Goal: Find specific fact: Find specific fact

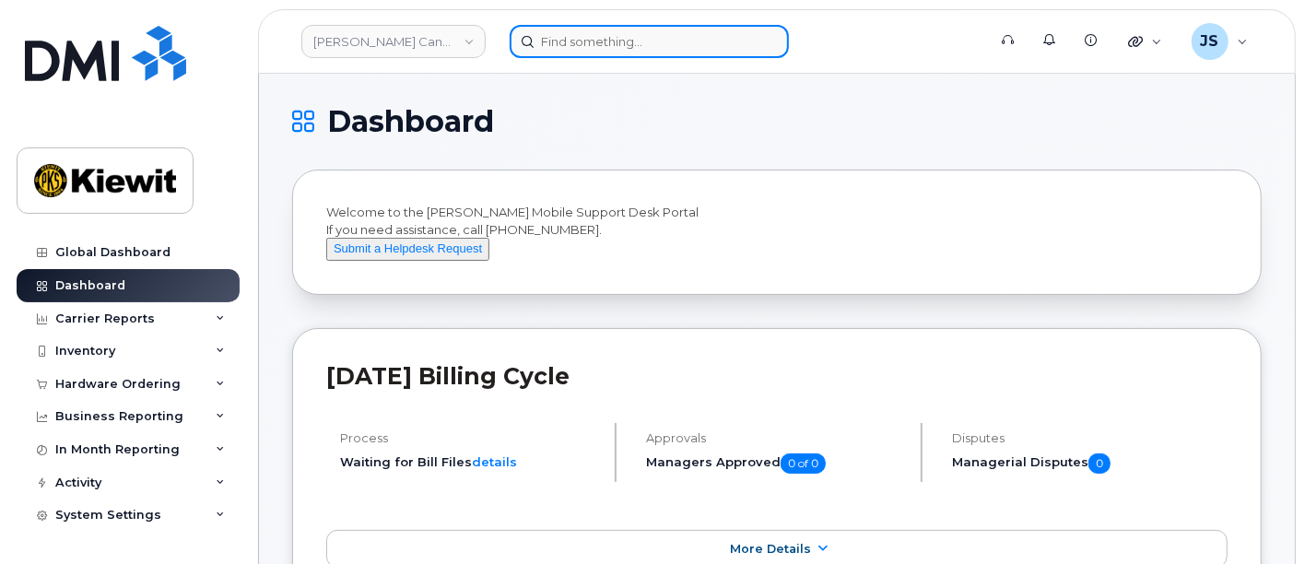
click at [576, 40] on input at bounding box center [649, 41] width 279 height 33
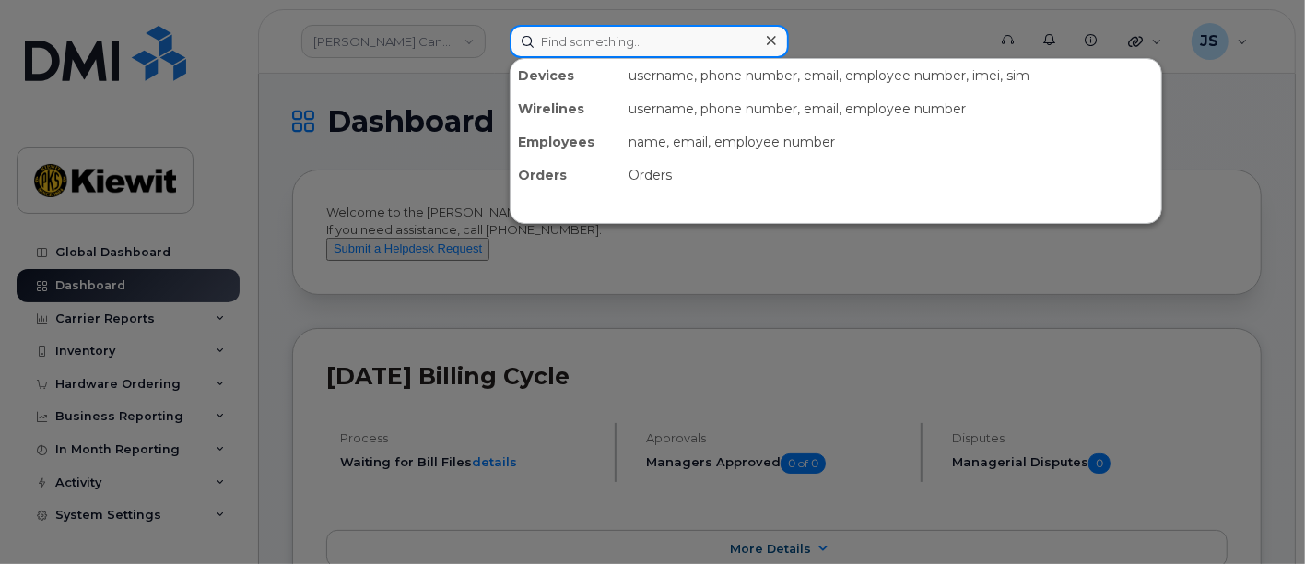
paste input "547900"
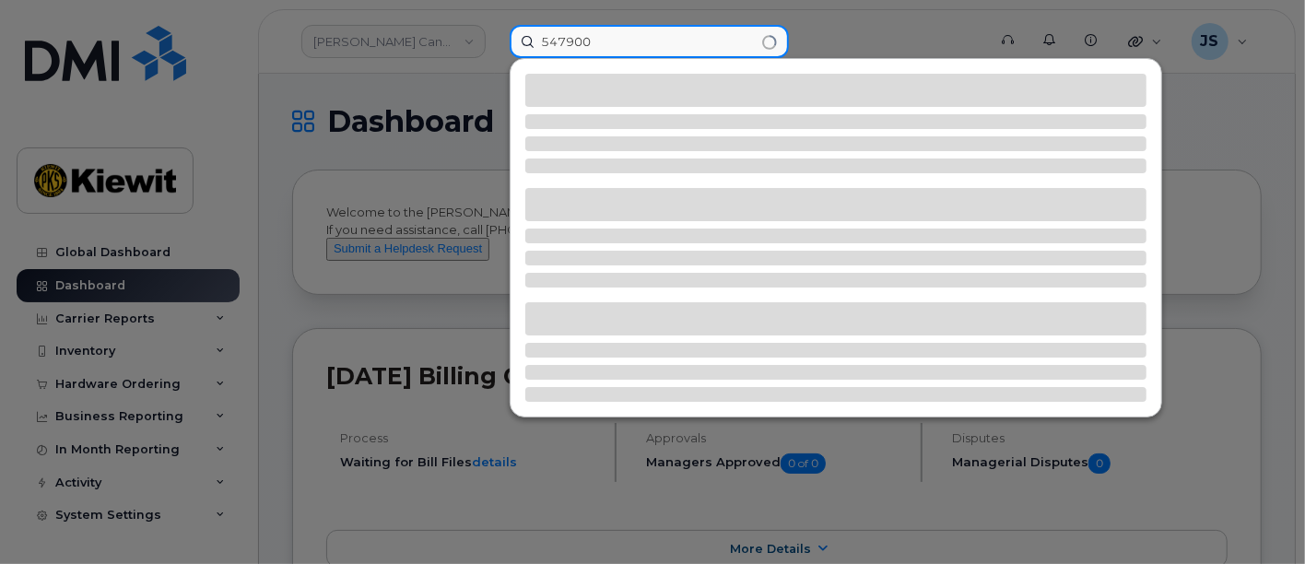
type input "547900"
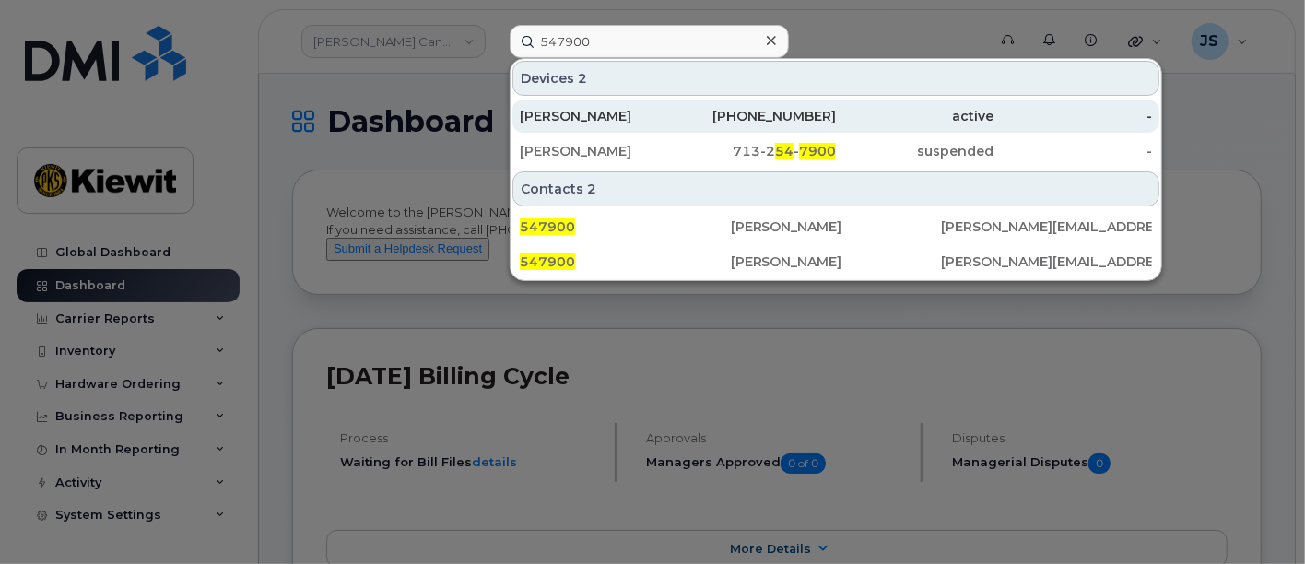
click at [592, 114] on div "[PERSON_NAME]" at bounding box center [599, 116] width 159 height 18
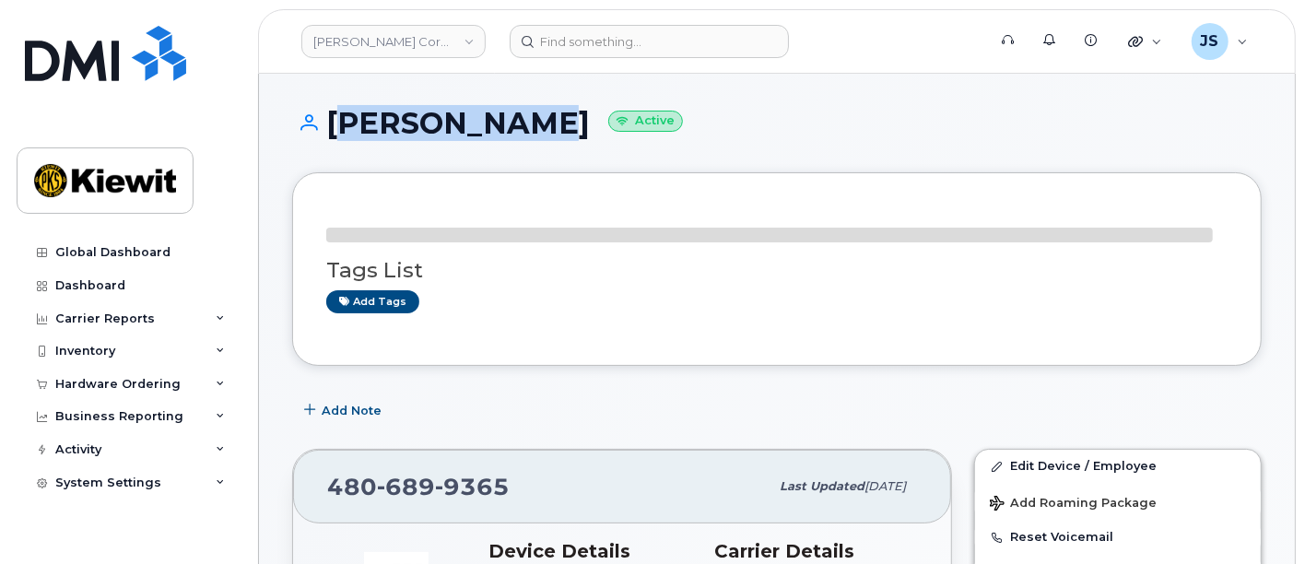
drag, startPoint x: 525, startPoint y: 133, endPoint x: 332, endPoint y: 123, distance: 193.8
click at [332, 123] on h1 "[PERSON_NAME] Active" at bounding box center [777, 123] width 970 height 32
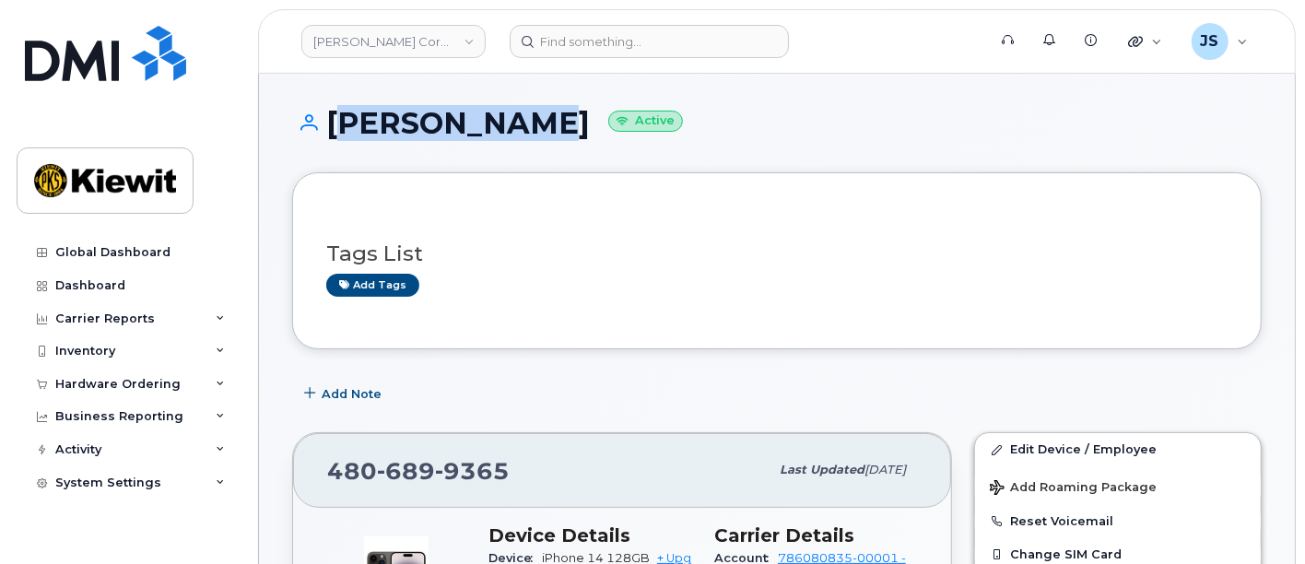
copy h1 "[PERSON_NAME]"
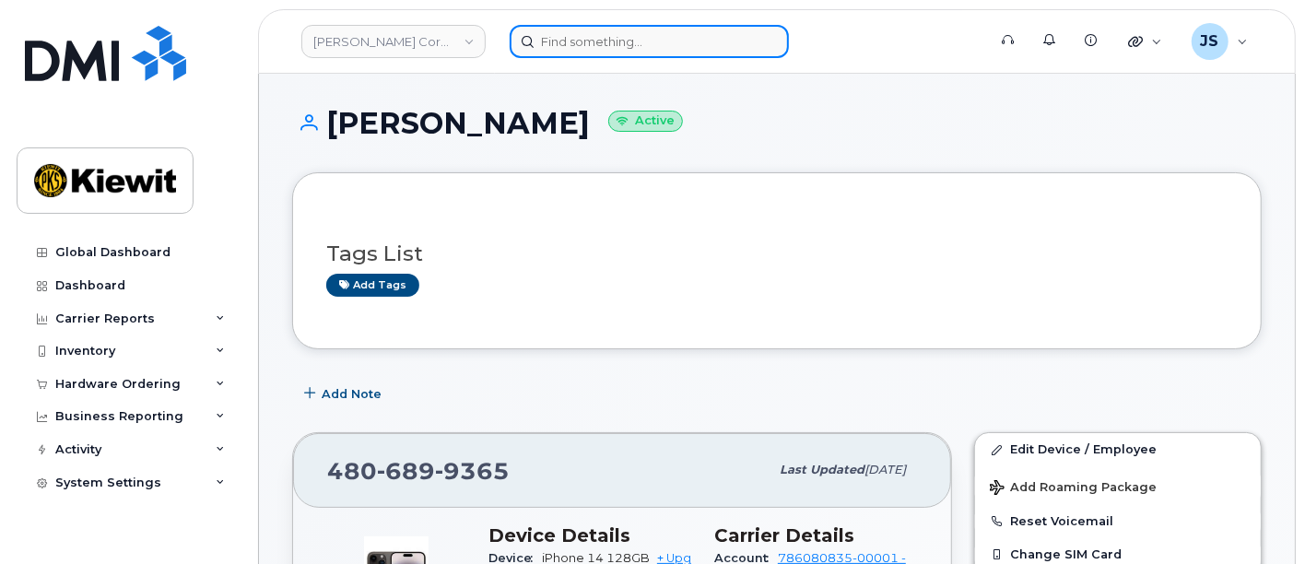
click at [584, 35] on input at bounding box center [649, 41] width 279 height 33
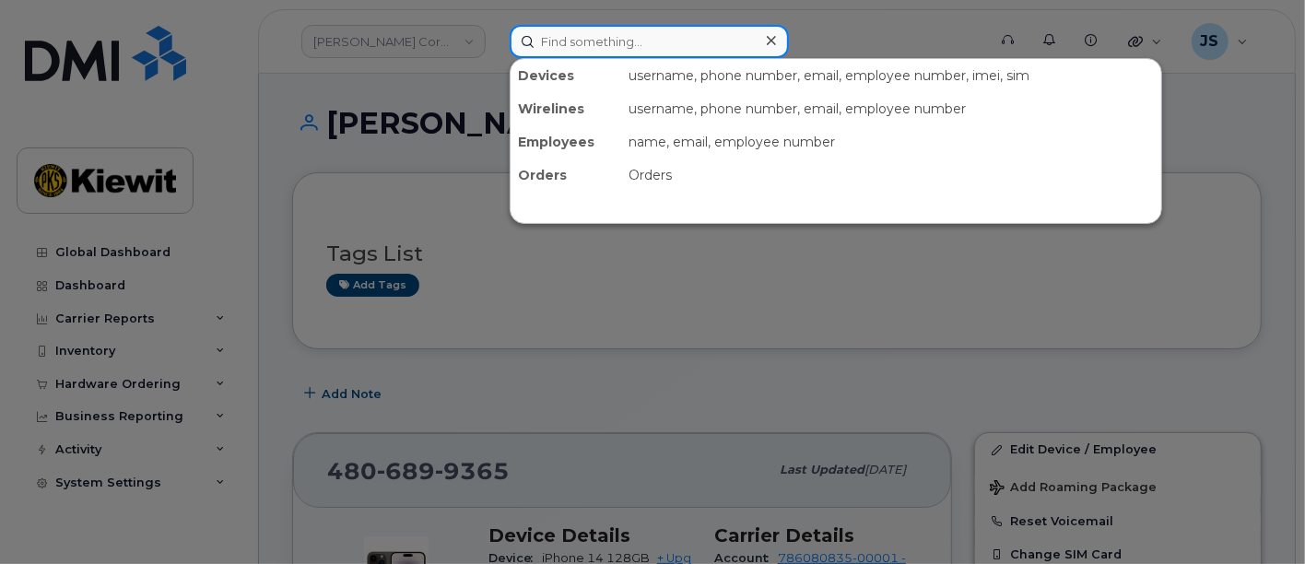
paste input "[PERSON_NAME]"
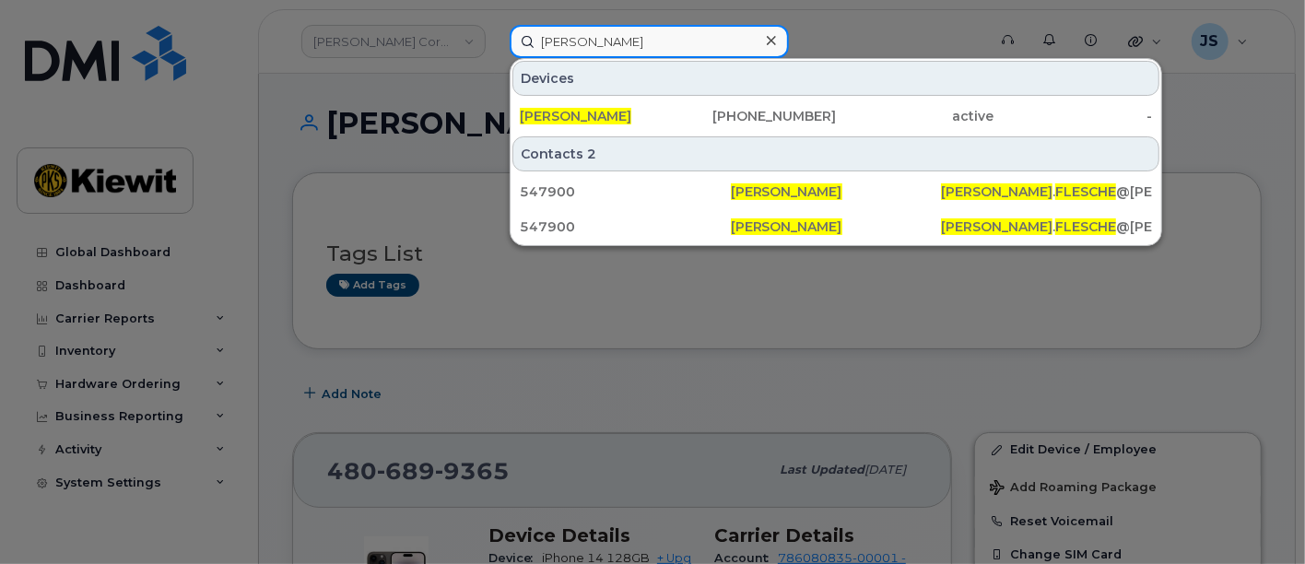
type input "[PERSON_NAME]"
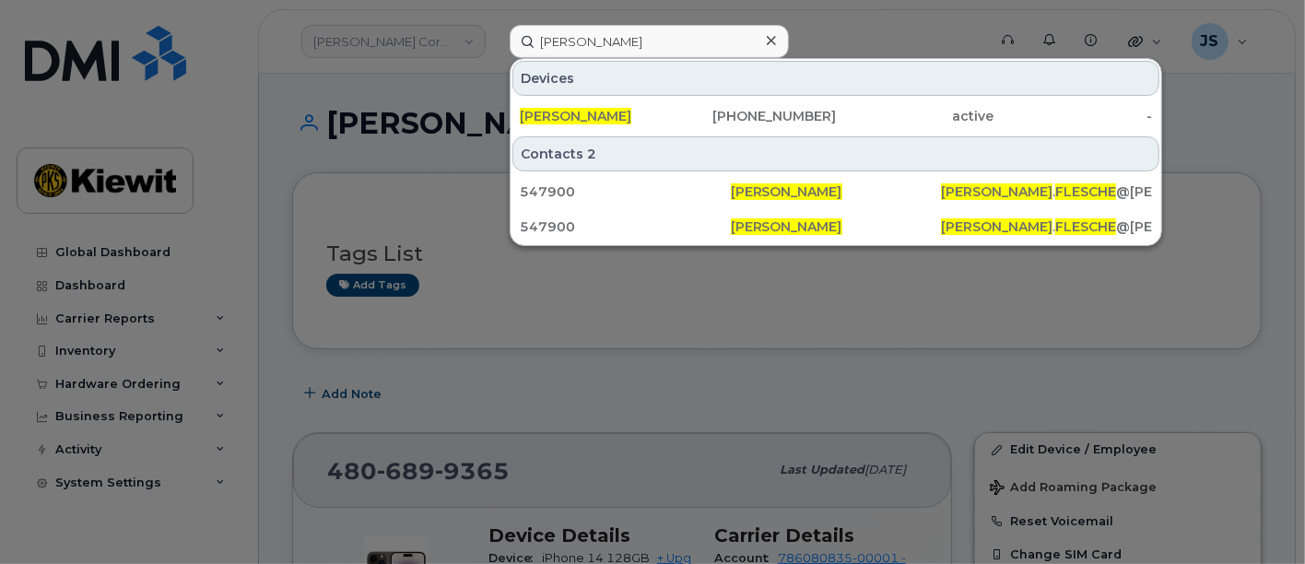
click at [842, 26] on div at bounding box center [652, 282] width 1305 height 564
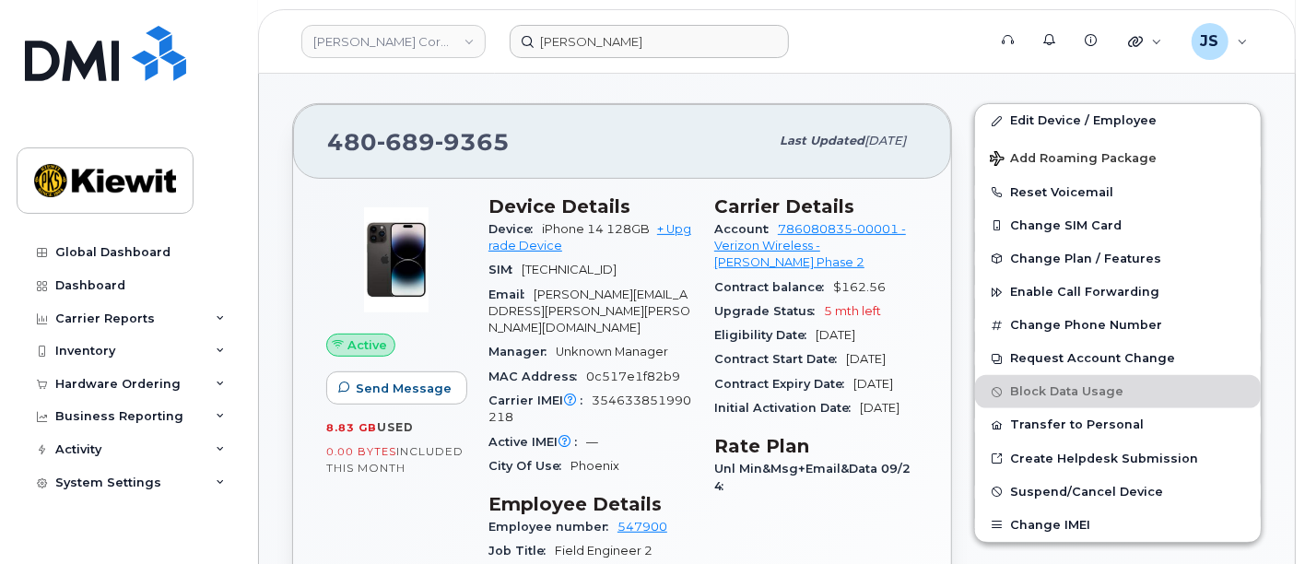
scroll to position [205, 0]
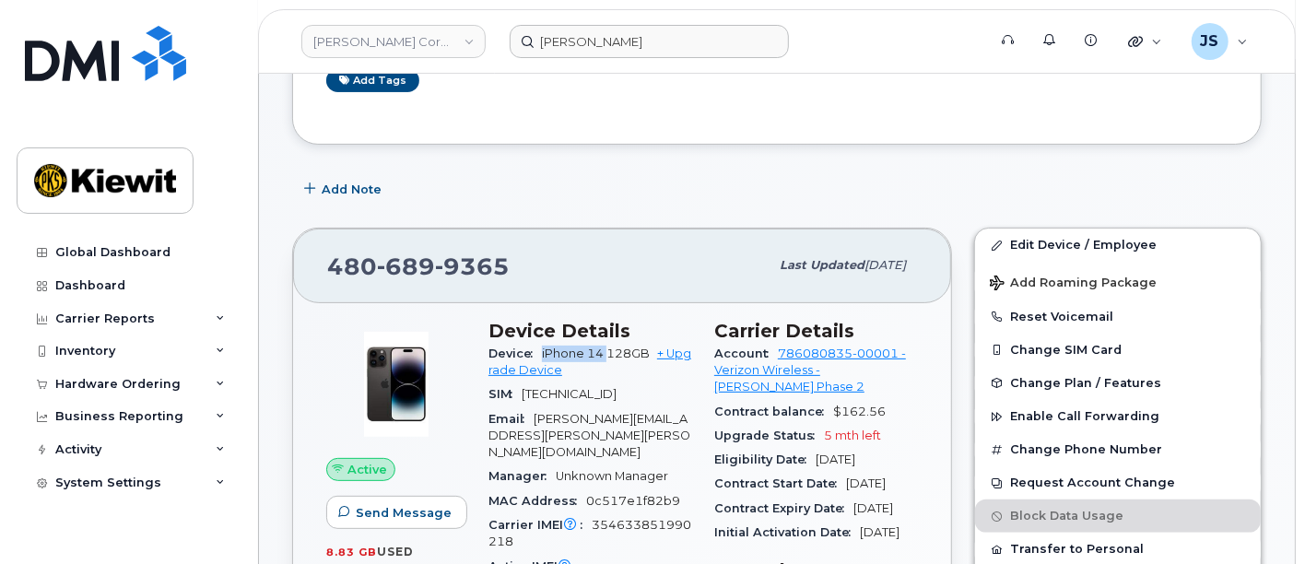
drag, startPoint x: 610, startPoint y: 345, endPoint x: 544, endPoint y: 346, distance: 66.4
click at [544, 347] on span "iPhone 14 128GB" at bounding box center [596, 354] width 108 height 14
copy span "iPhone 14"
drag, startPoint x: 508, startPoint y: 257, endPoint x: 311, endPoint y: 265, distance: 197.4
click at [311, 265] on div "[PHONE_NUMBER] Last updated [DATE]" at bounding box center [622, 266] width 658 height 74
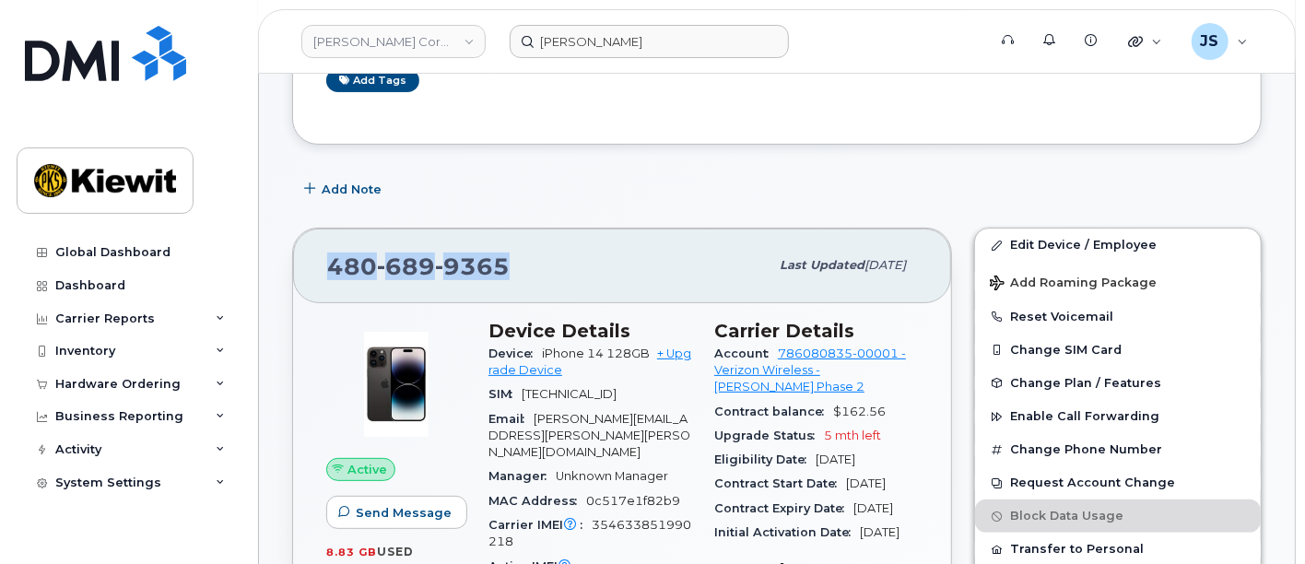
copy span "[PHONE_NUMBER]"
